Goal: Task Accomplishment & Management: Manage account settings

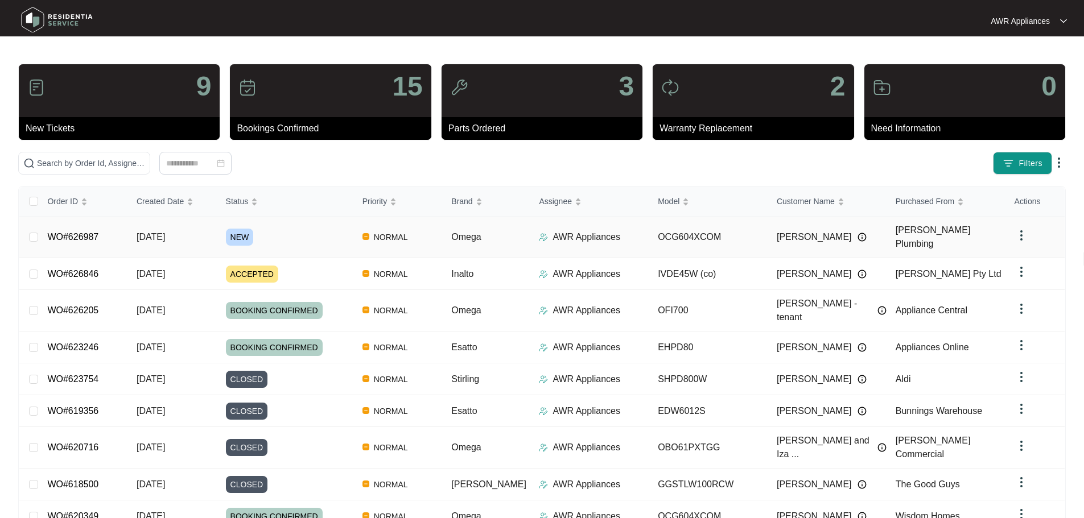
click at [165, 232] on span "[DATE]" at bounding box center [151, 237] width 28 height 10
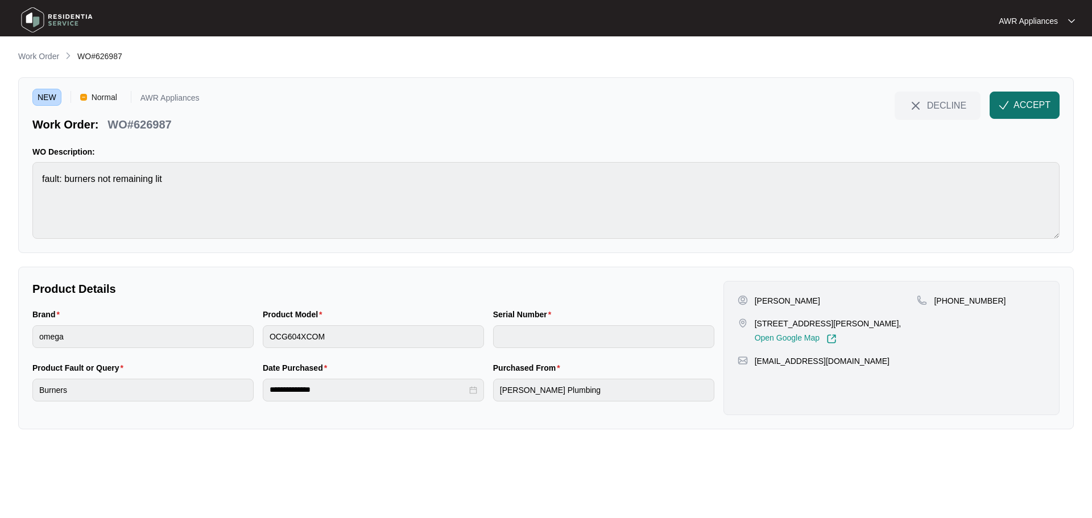
click at [1040, 106] on span "ACCEPT" at bounding box center [1032, 105] width 37 height 14
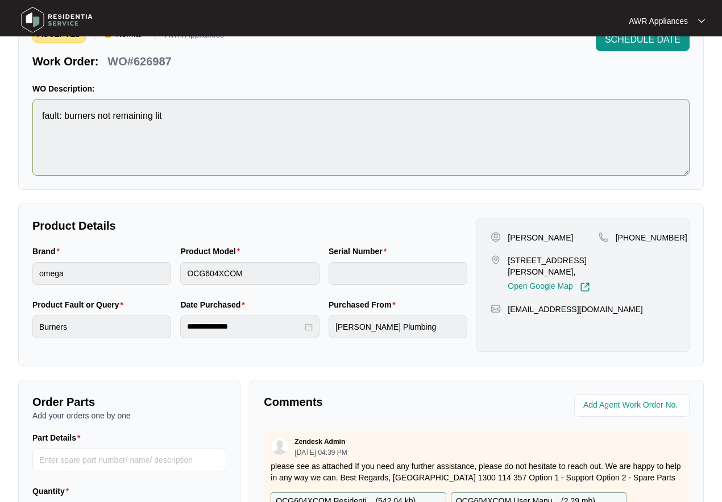
scroll to position [57, 0]
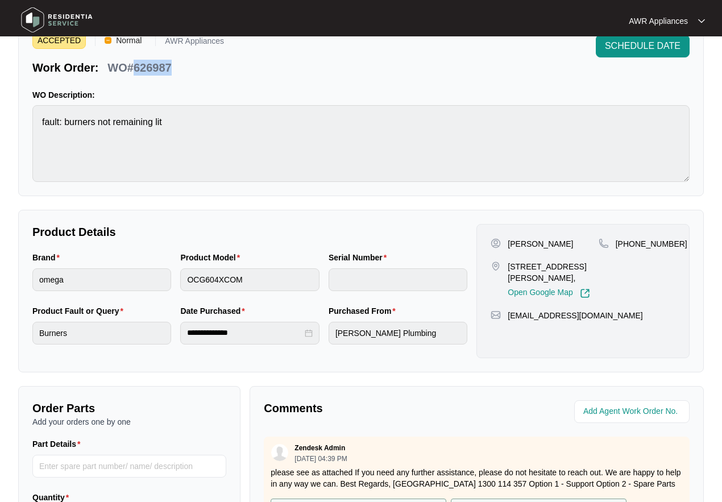
drag, startPoint x: 132, startPoint y: 67, endPoint x: 172, endPoint y: 67, distance: 40.4
click at [172, 67] on div "WO#626987" at bounding box center [139, 66] width 73 height 20
copy p "626987"
drag, startPoint x: 507, startPoint y: 317, endPoint x: 661, endPoint y: 318, distance: 154.2
click at [666, 318] on div "[EMAIL_ADDRESS][DOMAIN_NAME]" at bounding box center [583, 315] width 185 height 11
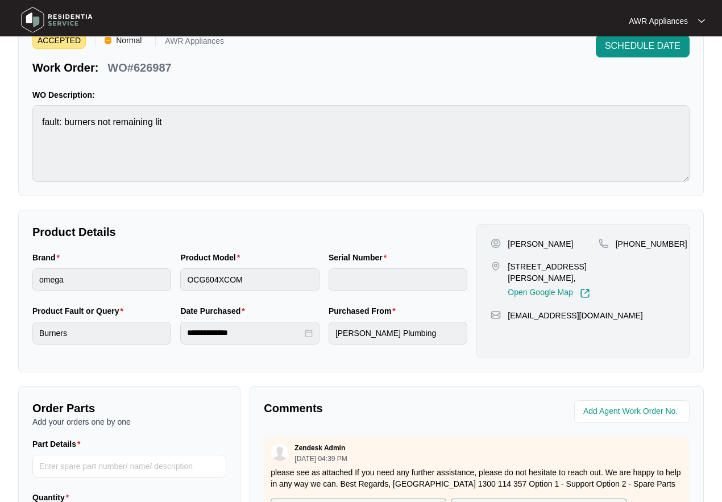
copy p "[EMAIL_ADDRESS][DOMAIN_NAME]"
drag, startPoint x: 628, startPoint y: 245, endPoint x: 677, endPoint y: 243, distance: 49.5
click at [677, 243] on div "[PERSON_NAME] [STREET_ADDRESS][PERSON_NAME], Open Google Map [PHONE_NUMBER] [EM…" at bounding box center [583, 291] width 213 height 134
copy p "499440717"
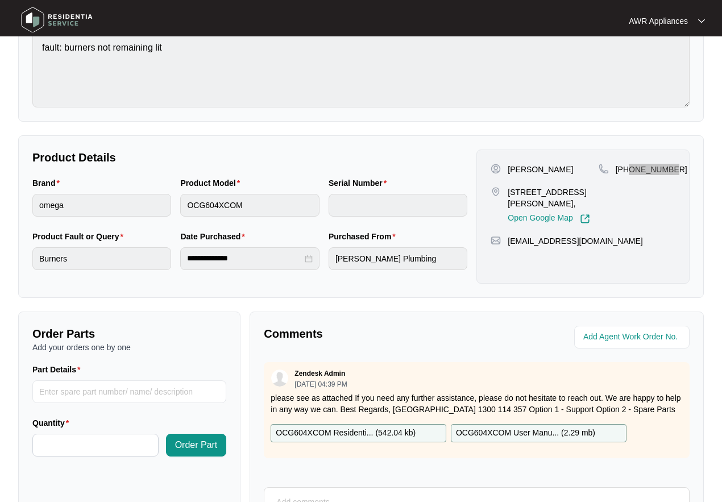
scroll to position [171, 0]
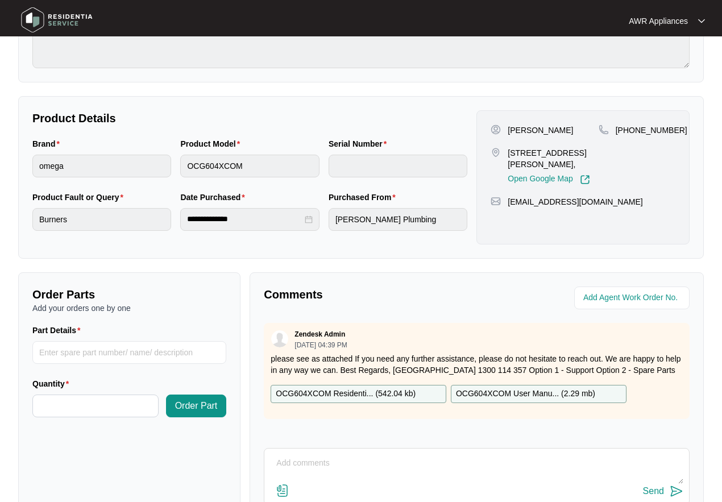
click at [328, 395] on p "OCG604XCOM Residenti... ( 542.04 kb )" at bounding box center [346, 394] width 140 height 13
click at [523, 397] on p "OCG604XCOM User Manu... ( 2.29 mb )" at bounding box center [525, 394] width 139 height 13
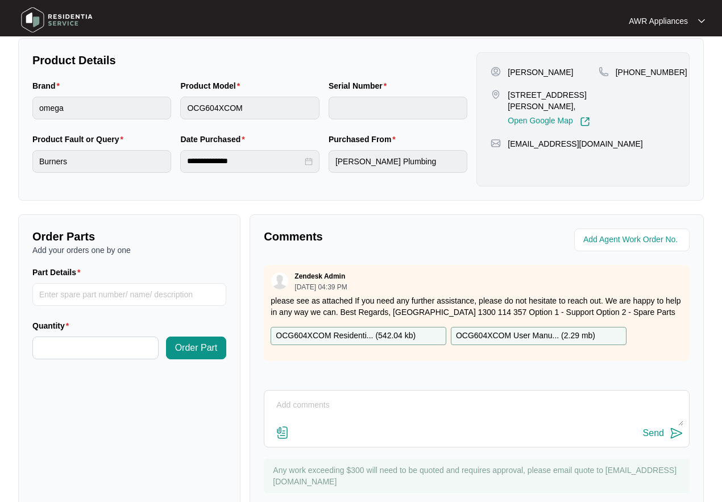
scroll to position [264, 0]
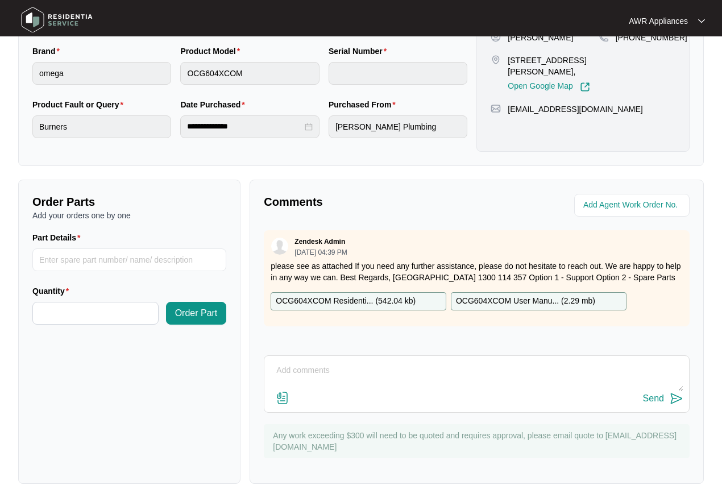
click at [317, 371] on textarea at bounding box center [477, 377] width 414 height 30
type textarea "Left message for customer to call us"
click at [654, 396] on div "Send" at bounding box center [653, 399] width 21 height 10
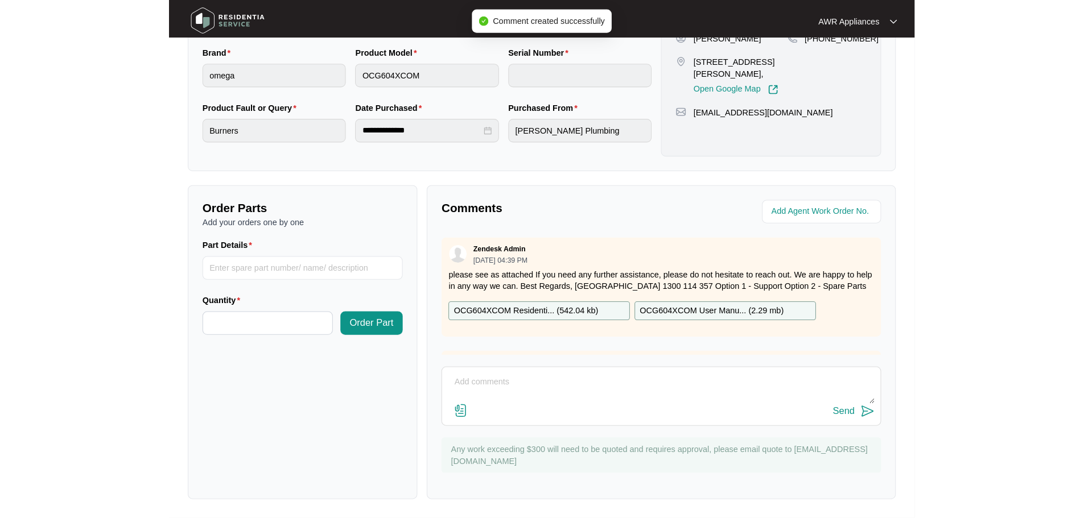
scroll to position [237, 0]
